Goal: Information Seeking & Learning: Learn about a topic

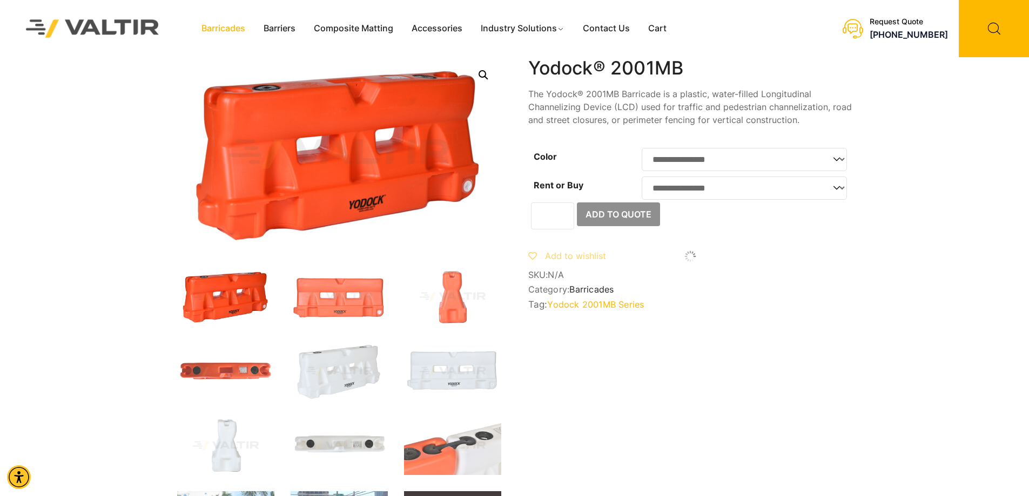
click at [249, 28] on link "Barricades" at bounding box center [223, 29] width 62 height 16
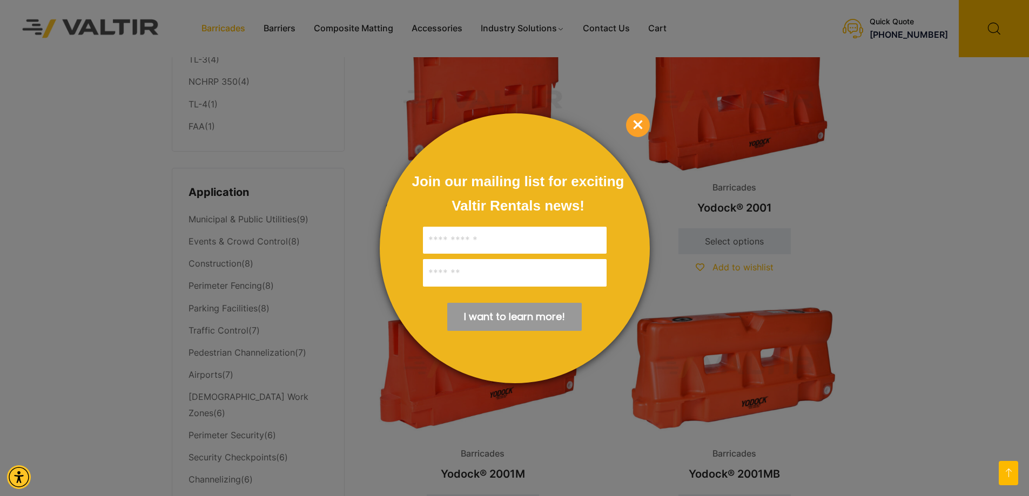
scroll to position [324, 0]
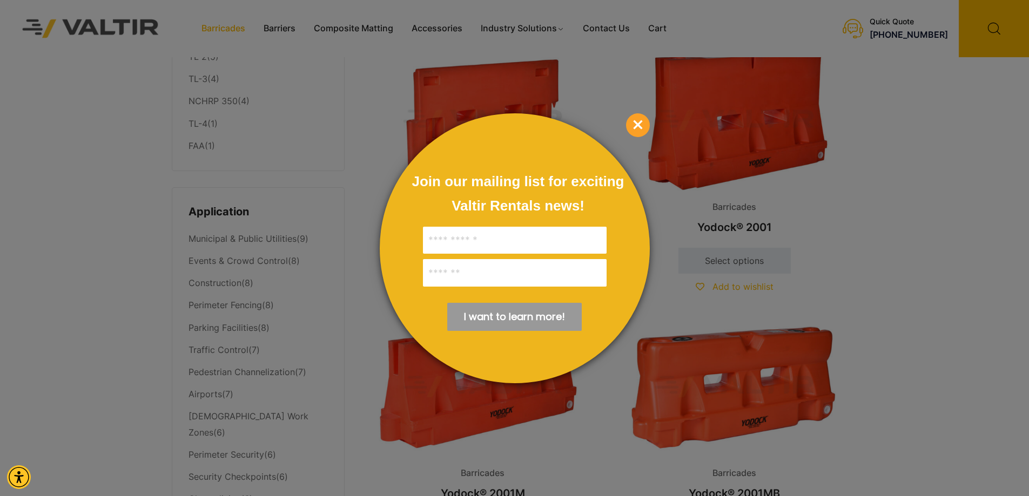
click at [629, 122] on span "×" at bounding box center [638, 125] width 24 height 24
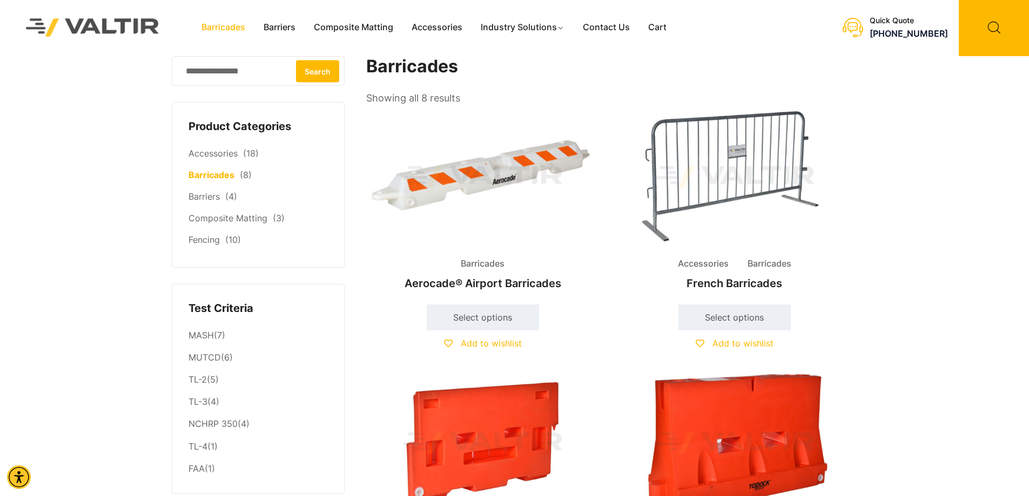
scroll to position [0, 0]
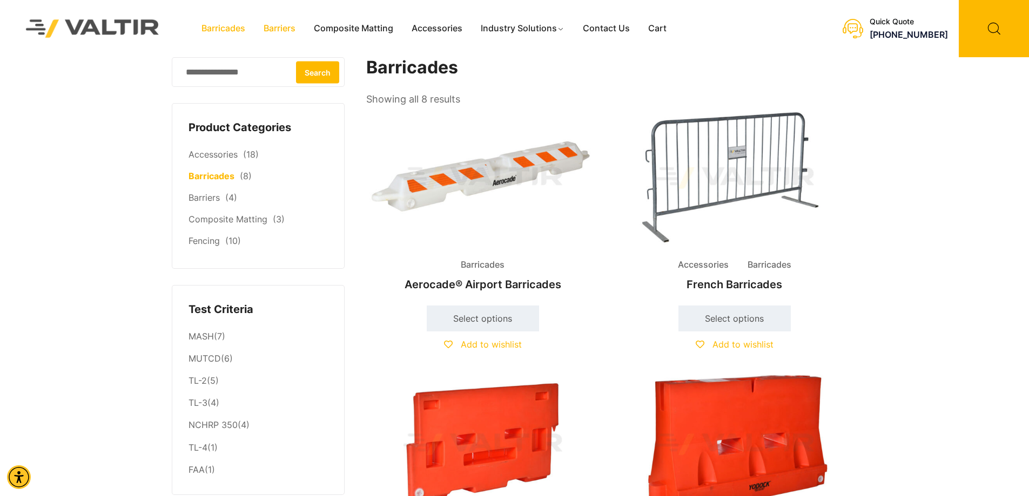
click at [292, 28] on link "Barriers" at bounding box center [279, 29] width 50 height 16
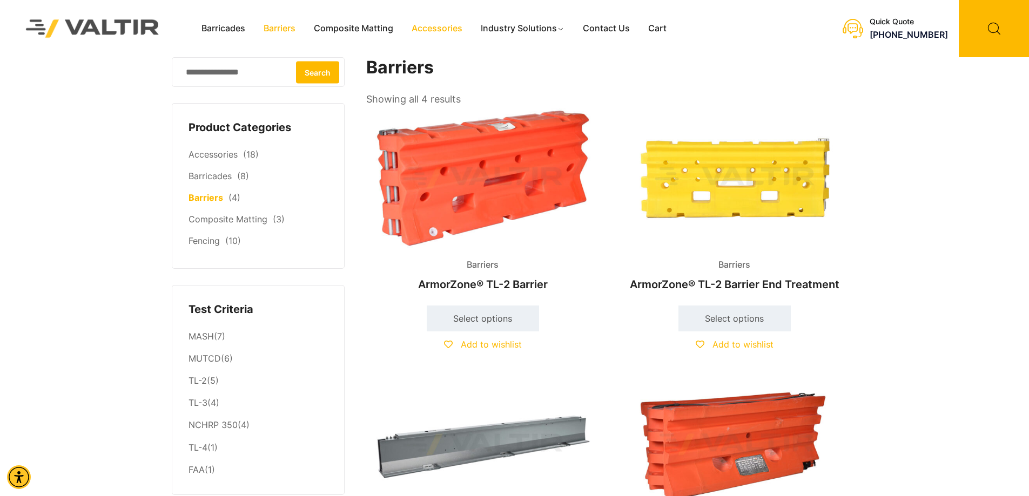
click at [436, 30] on link "Accessories" at bounding box center [436, 29] width 69 height 16
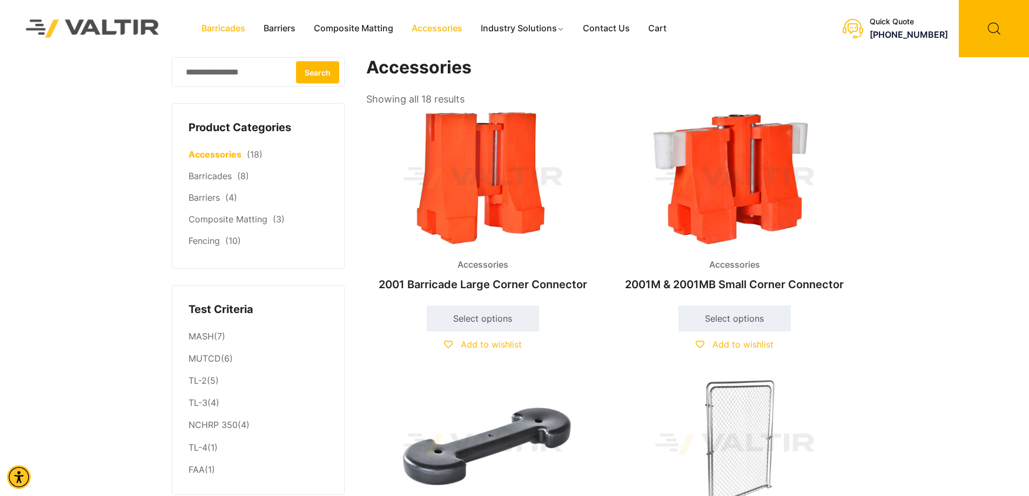
click at [234, 29] on link "Barricades" at bounding box center [223, 29] width 62 height 16
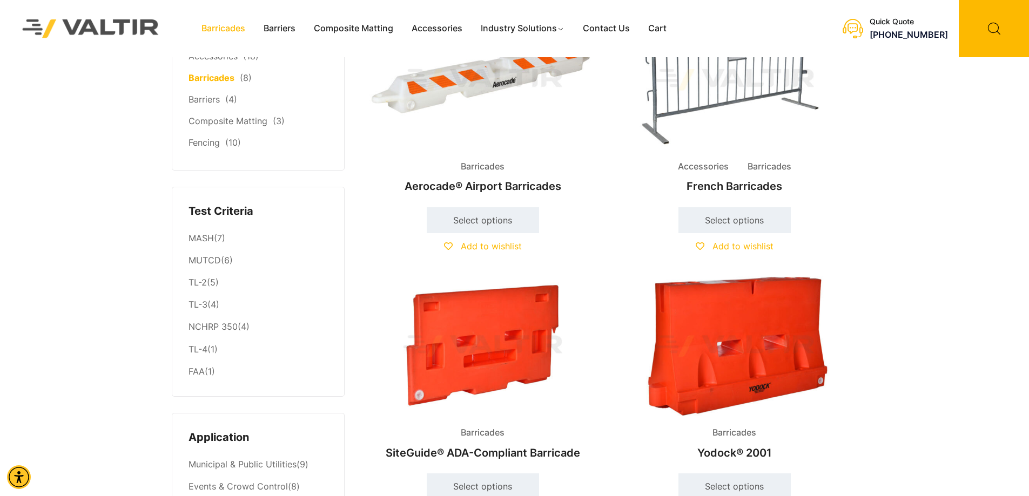
scroll to position [108, 0]
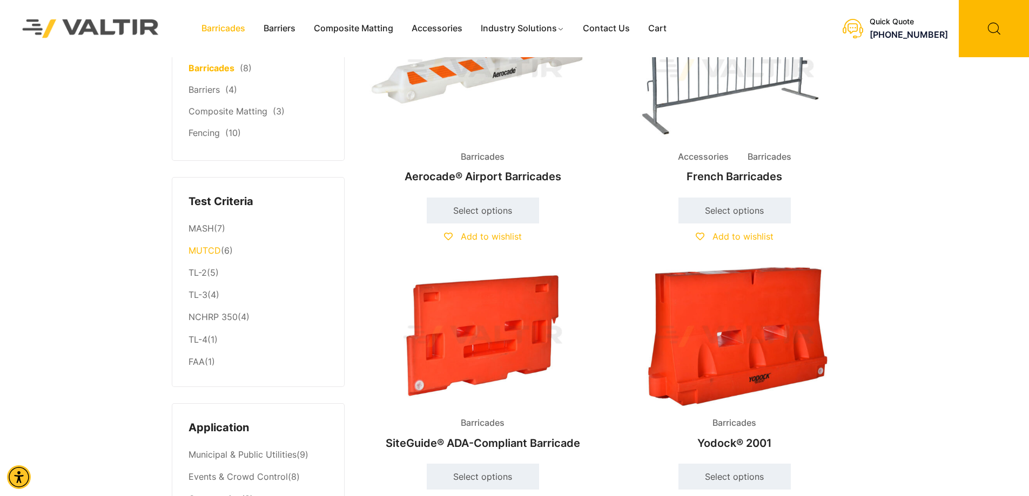
click at [210, 250] on link "MUTCD" at bounding box center [204, 250] width 32 height 11
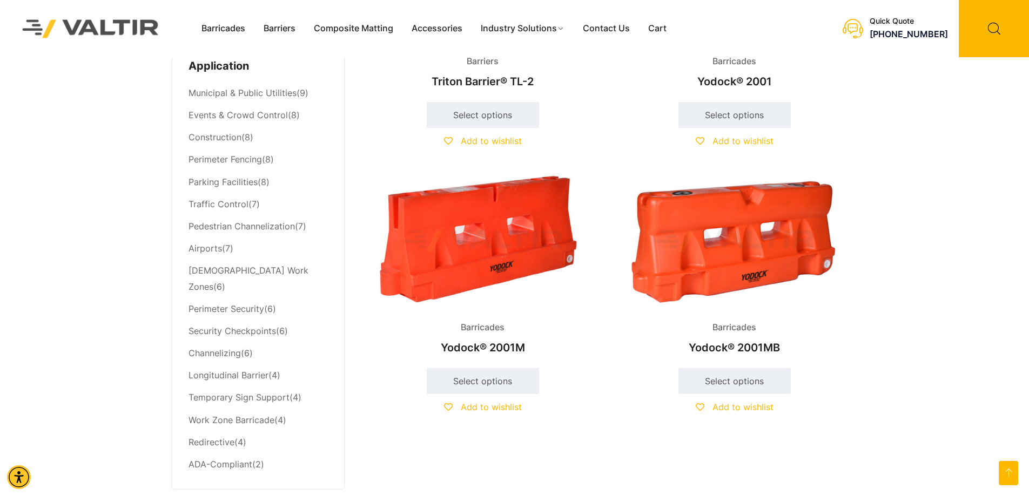
scroll to position [486, 0]
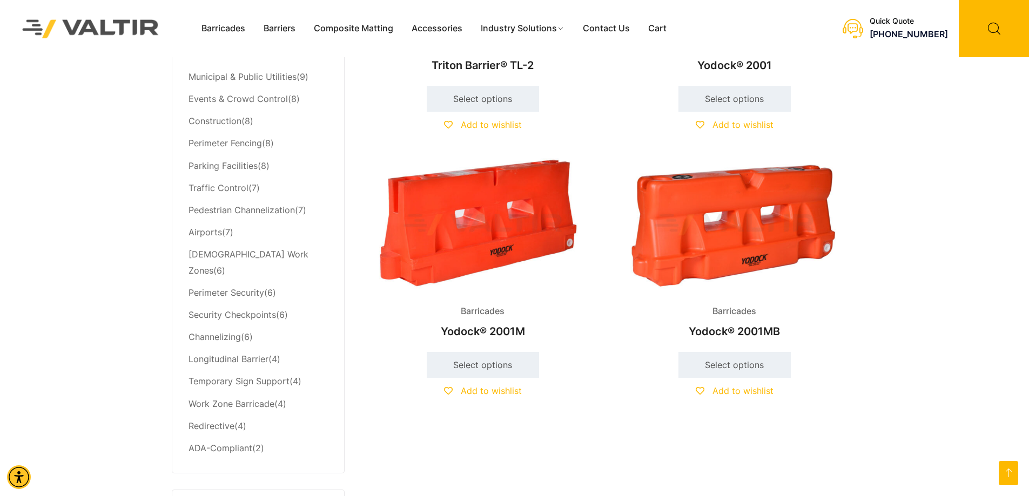
click at [763, 222] on img at bounding box center [734, 225] width 233 height 140
click at [663, 239] on img at bounding box center [734, 225] width 233 height 140
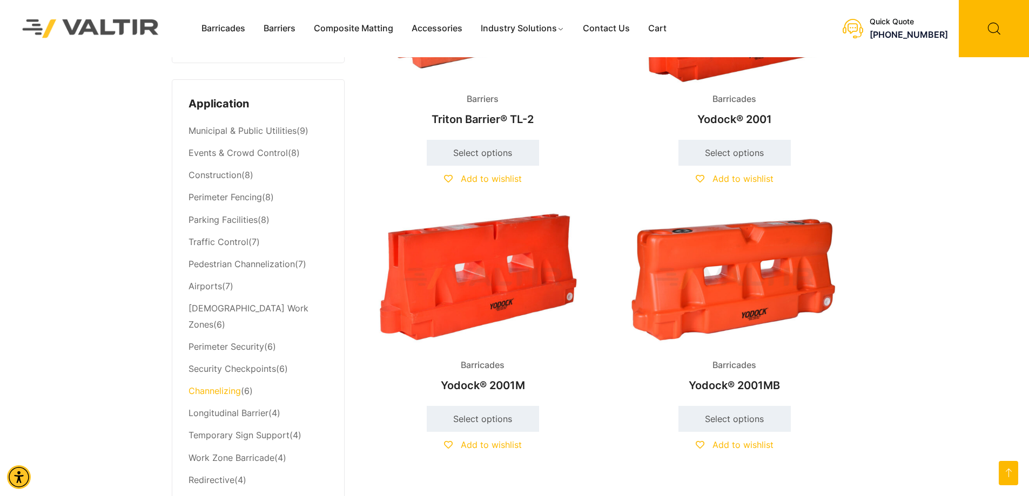
click at [230, 386] on link "Channelizing" at bounding box center [214, 391] width 52 height 11
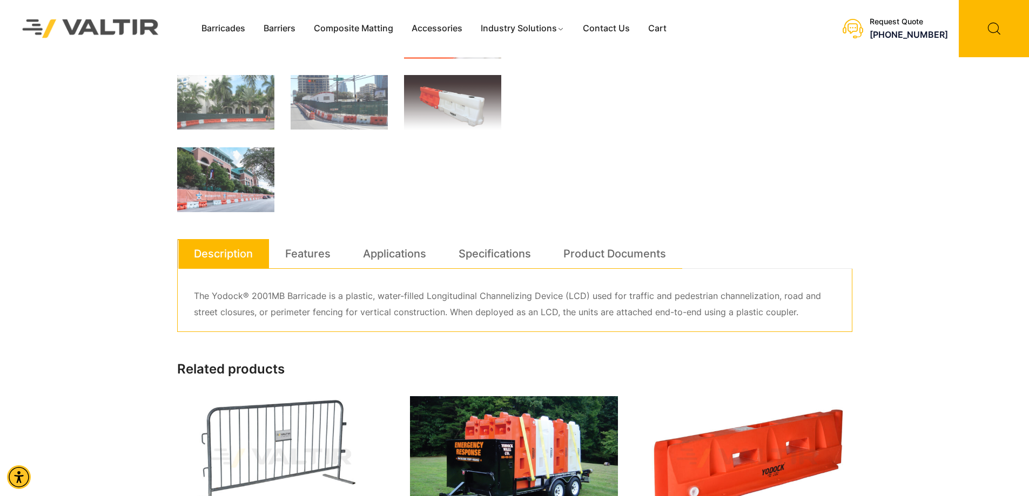
scroll to position [432, 0]
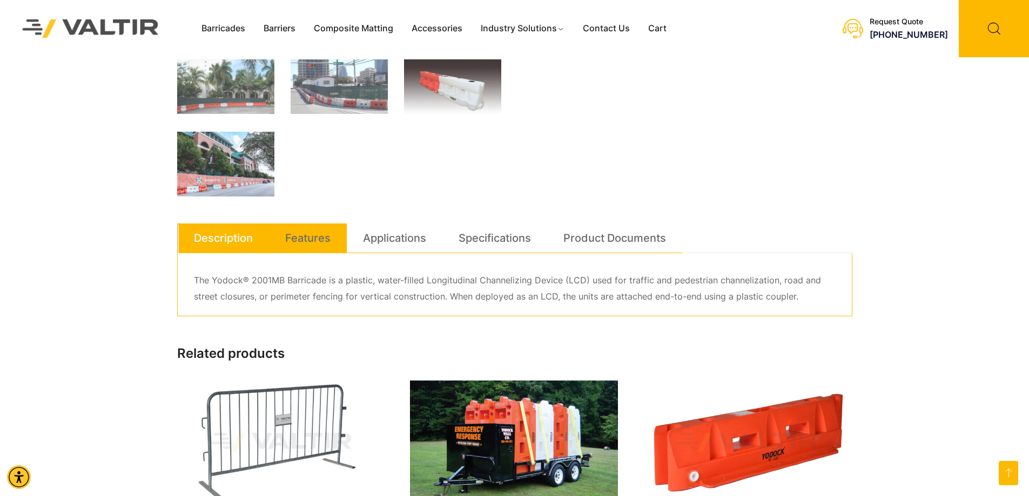
click at [316, 242] on link "Features" at bounding box center [307, 238] width 45 height 29
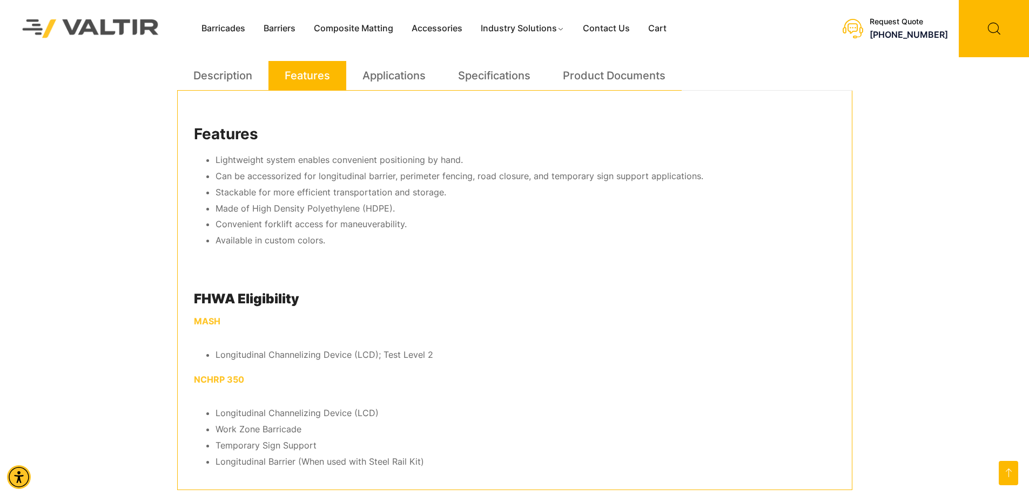
scroll to position [594, 0]
click at [401, 89] on link "Applications" at bounding box center [393, 76] width 63 height 29
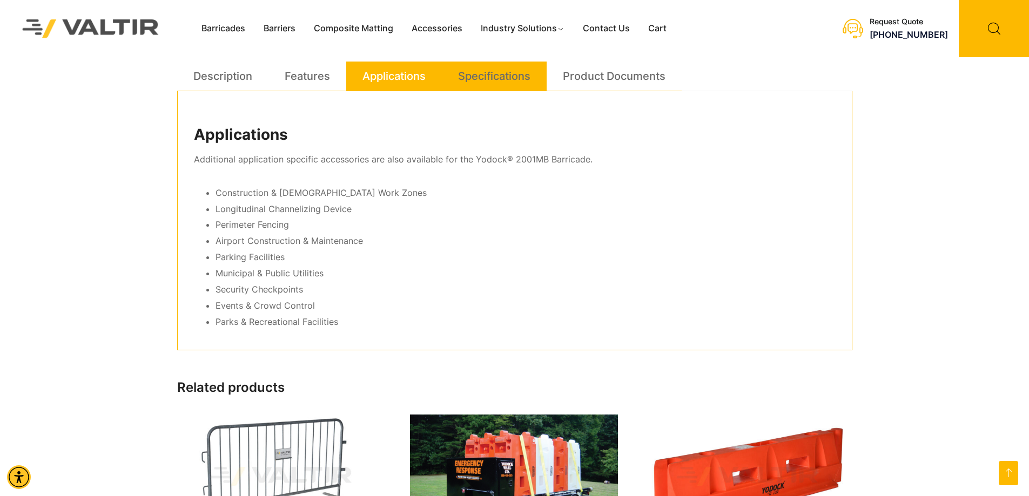
click at [526, 76] on link "Specifications" at bounding box center [494, 76] width 72 height 29
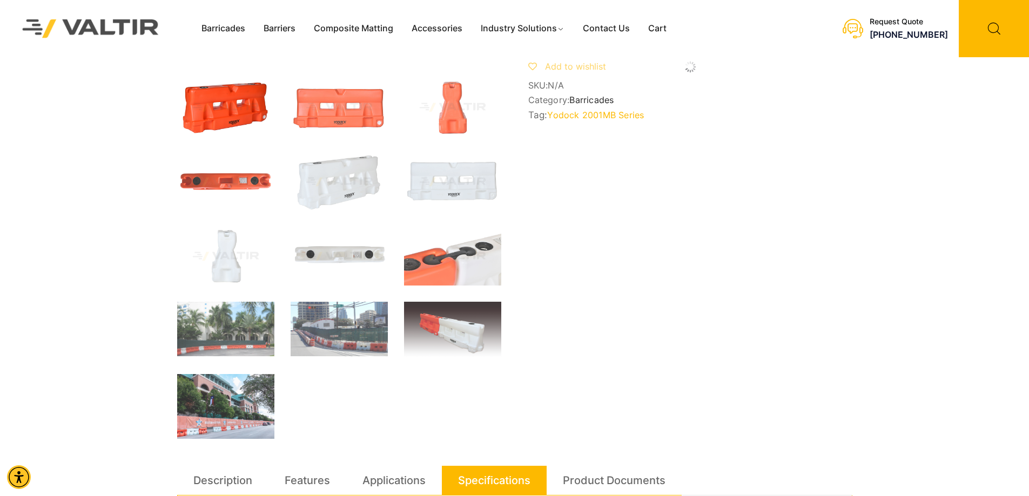
scroll to position [216, 0]
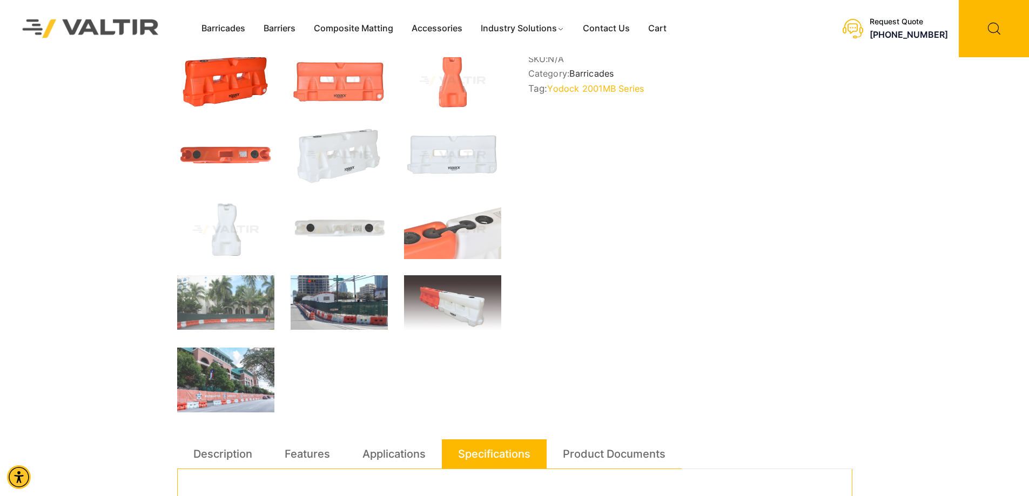
click at [337, 308] on img at bounding box center [339, 302] width 97 height 55
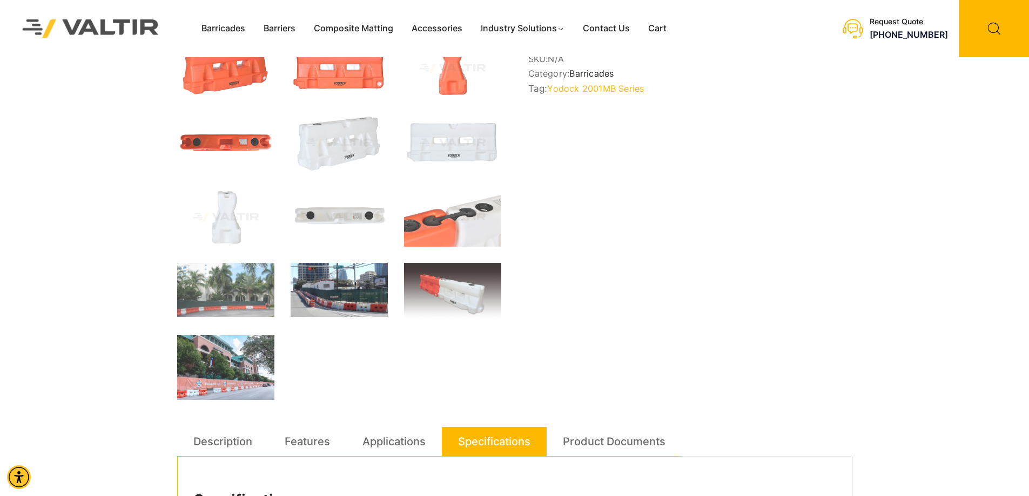
click at [361, 298] on img at bounding box center [339, 290] width 97 height 55
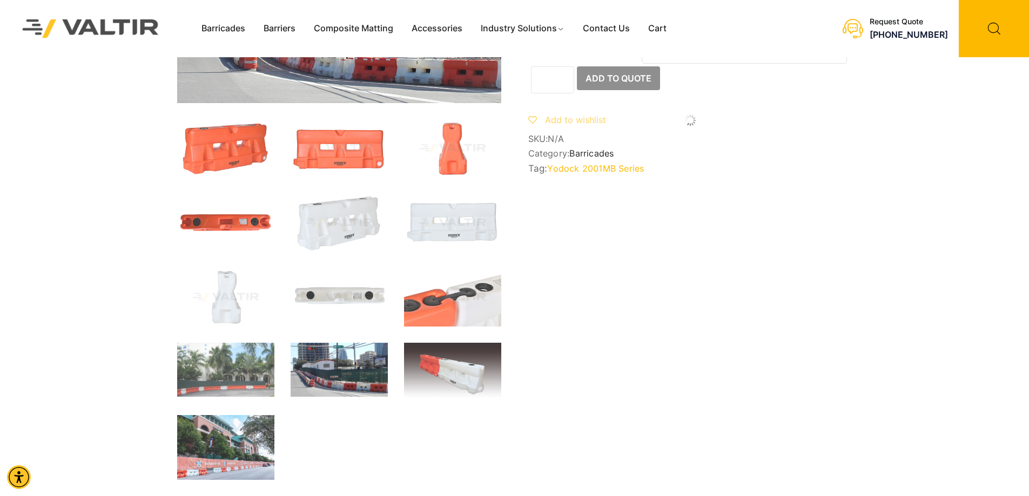
scroll to position [162, 0]
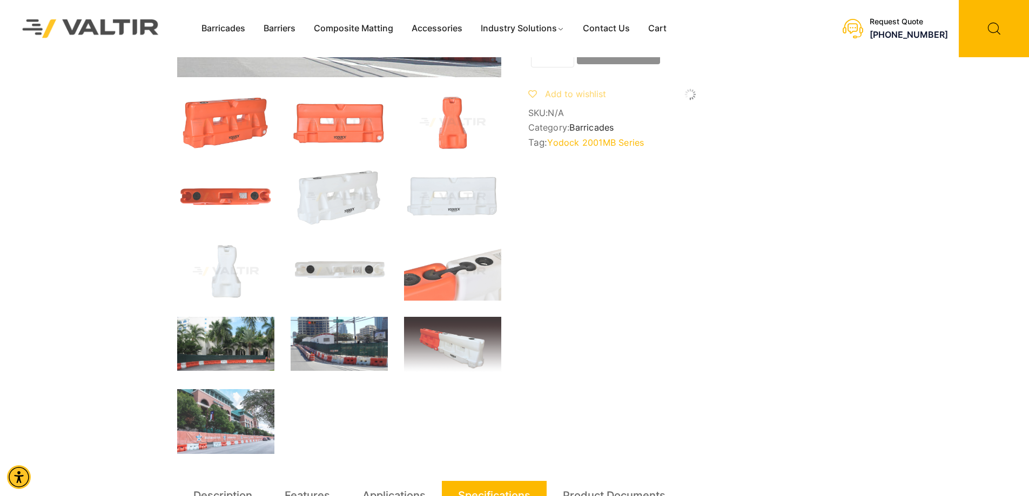
click at [206, 335] on img at bounding box center [225, 344] width 97 height 55
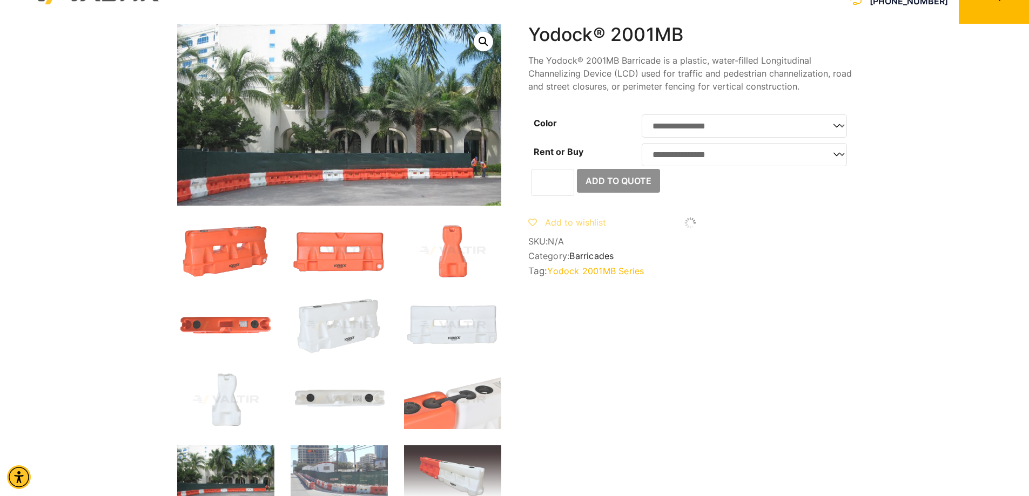
scroll to position [0, 0]
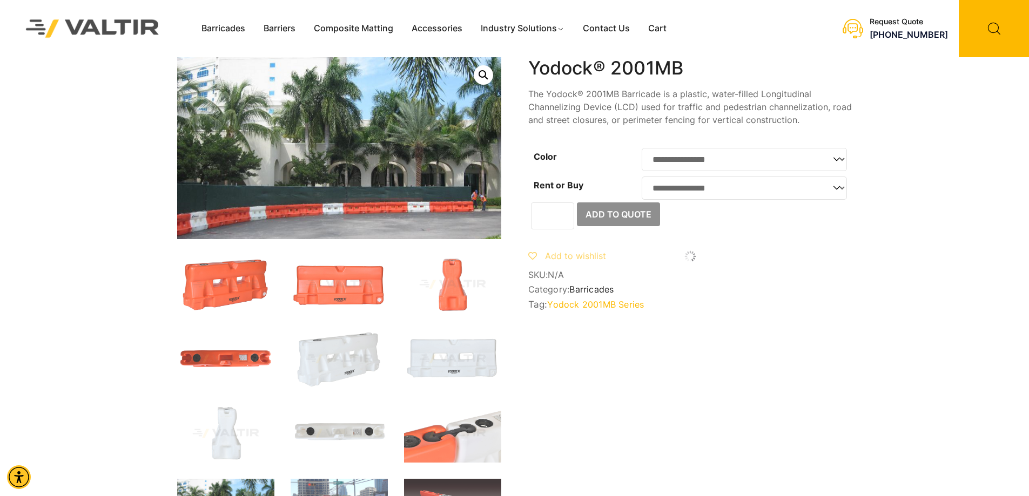
click at [782, 155] on select "**********" at bounding box center [744, 159] width 205 height 23
click at [772, 193] on select "**********" at bounding box center [744, 188] width 205 height 23
click at [434, 440] on img at bounding box center [452, 433] width 97 height 58
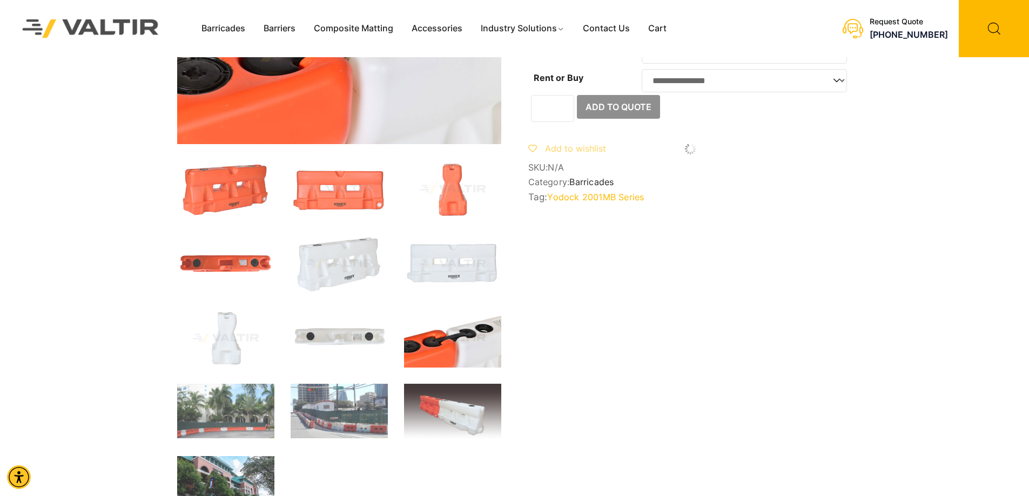
scroll to position [108, 0]
click at [340, 352] on img at bounding box center [339, 338] width 97 height 58
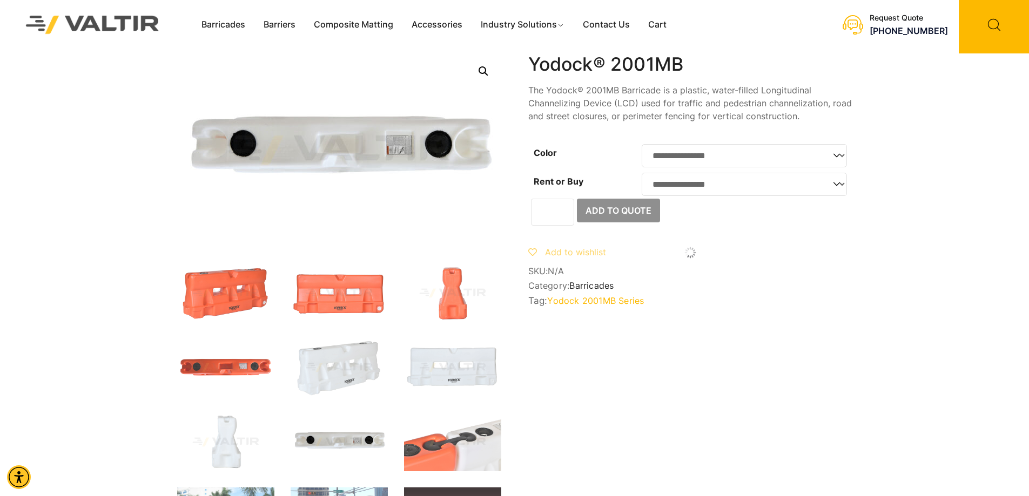
scroll to position [0, 0]
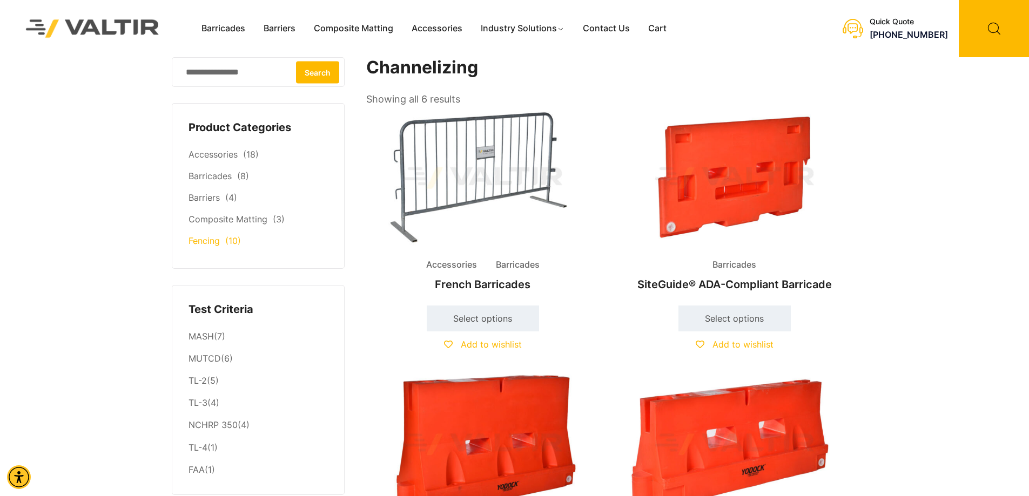
click at [221, 241] on li "Fencing (10)" at bounding box center [257, 242] width 139 height 22
click at [210, 245] on link "Fencing" at bounding box center [203, 240] width 31 height 11
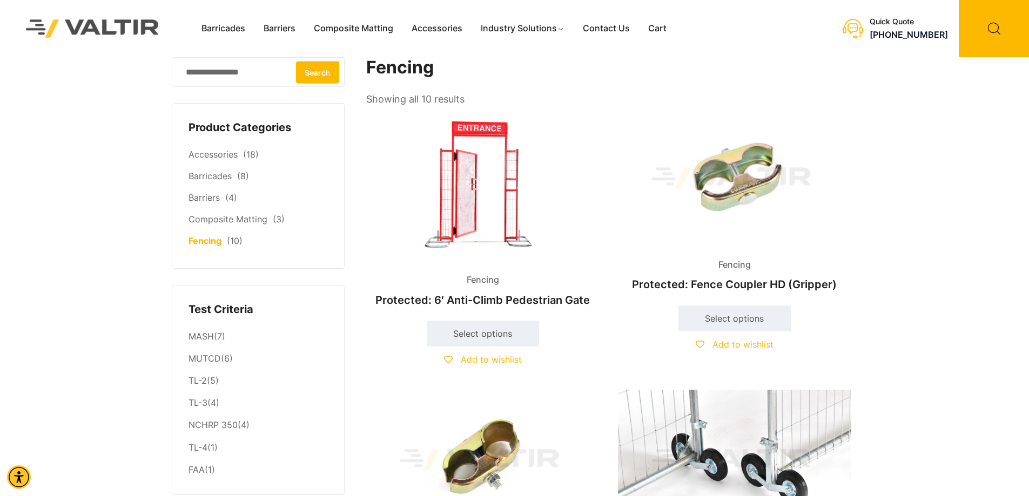
click at [493, 210] on img at bounding box center [482, 186] width 233 height 156
drag, startPoint x: 536, startPoint y: 299, endPoint x: 537, endPoint y: 199, distance: 99.9
click at [537, 199] on img at bounding box center [482, 186] width 233 height 156
